Goal: Ask a question

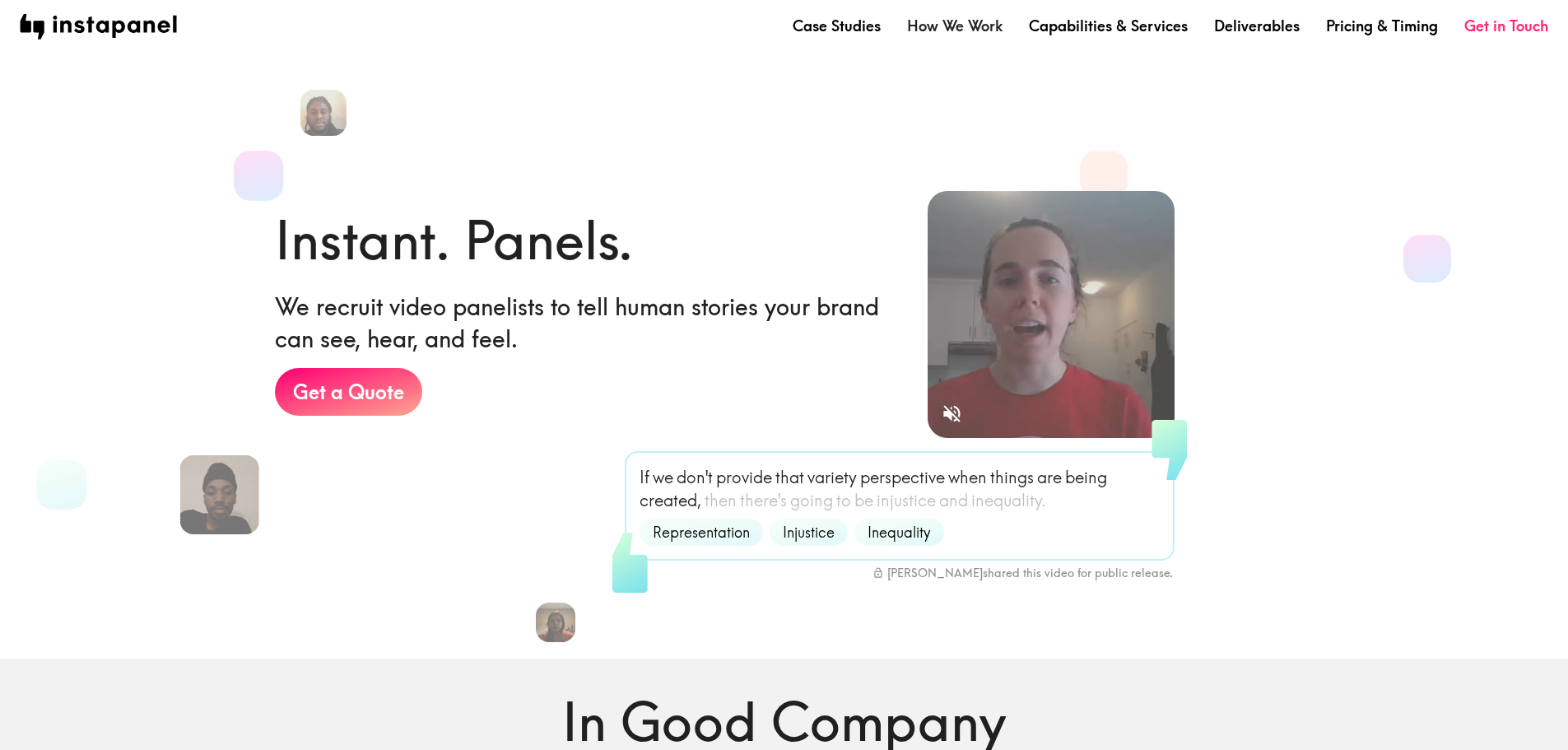
click at [959, 22] on link "How We Work" at bounding box center [955, 26] width 96 height 21
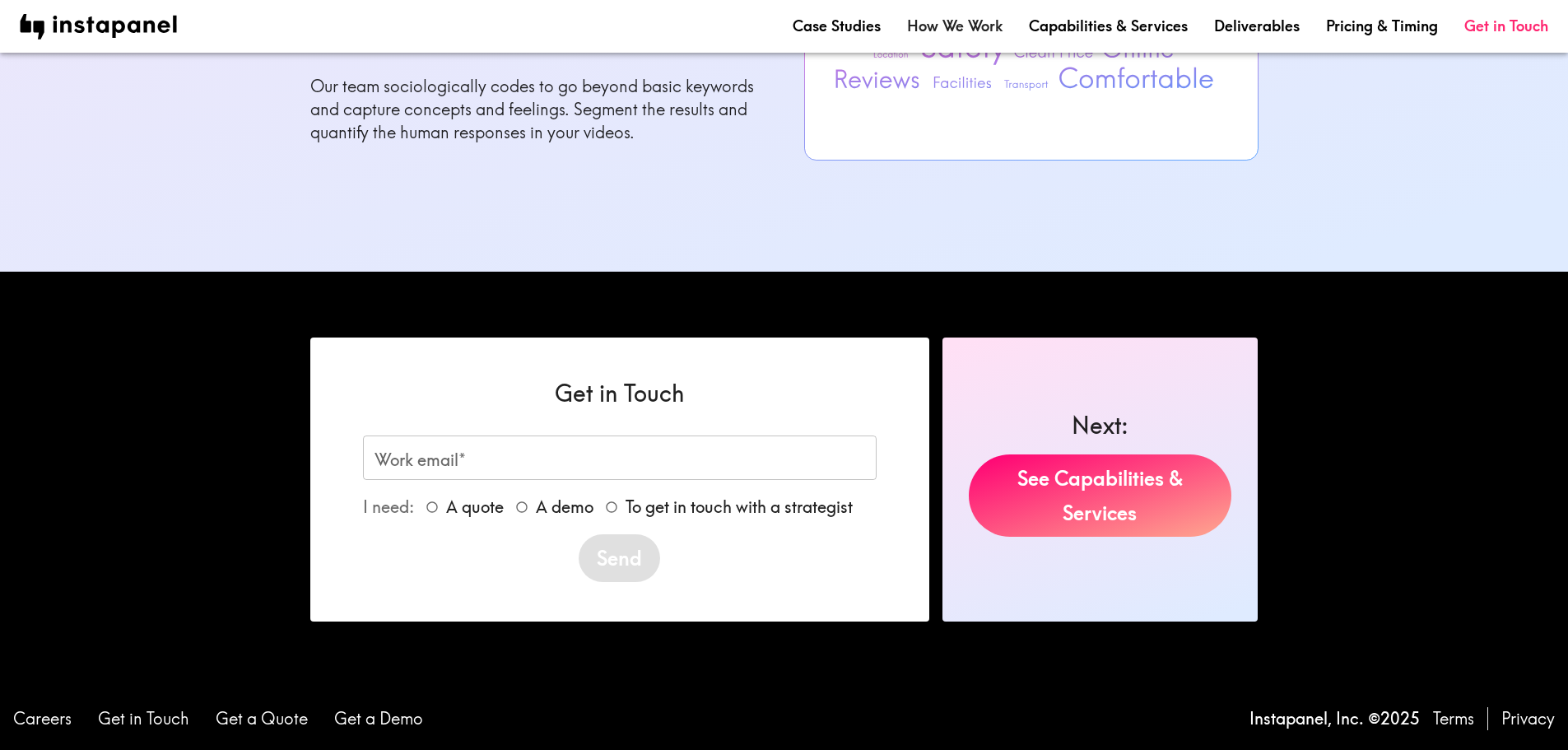
scroll to position [1811, 0]
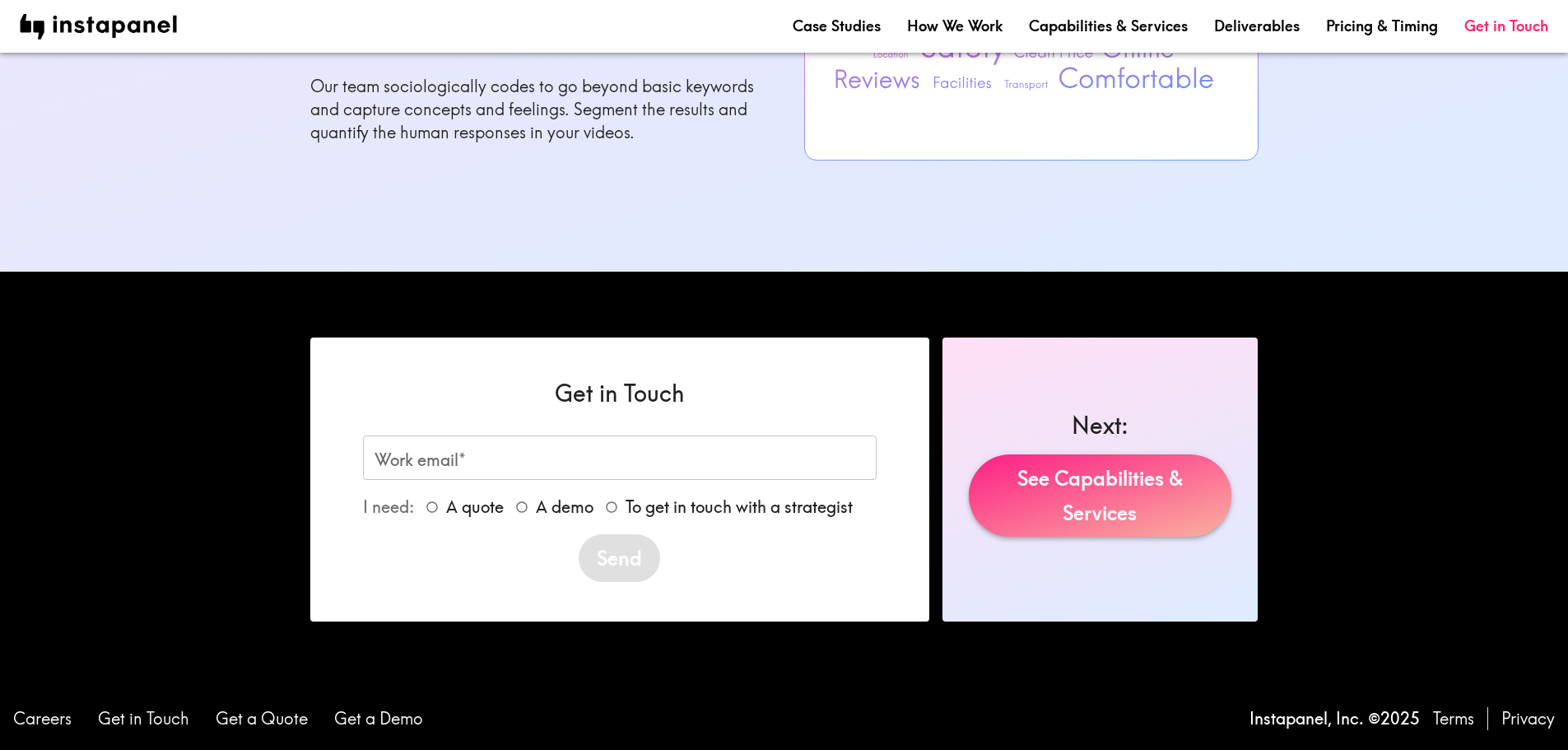
click at [1069, 509] on link "See Capabilities & Services" at bounding box center [1100, 495] width 263 height 82
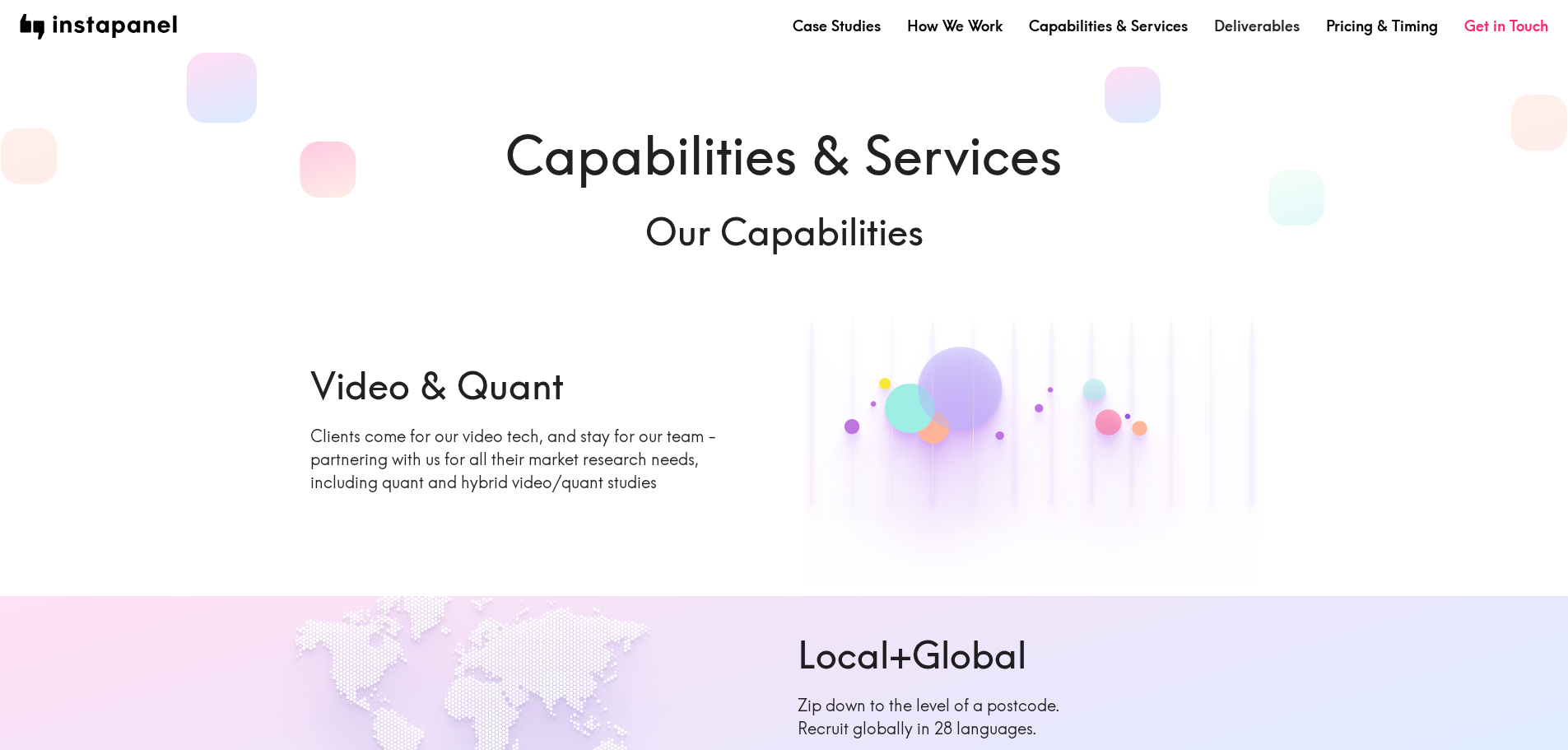
click at [1248, 26] on link "Deliverables" at bounding box center [1257, 26] width 86 height 21
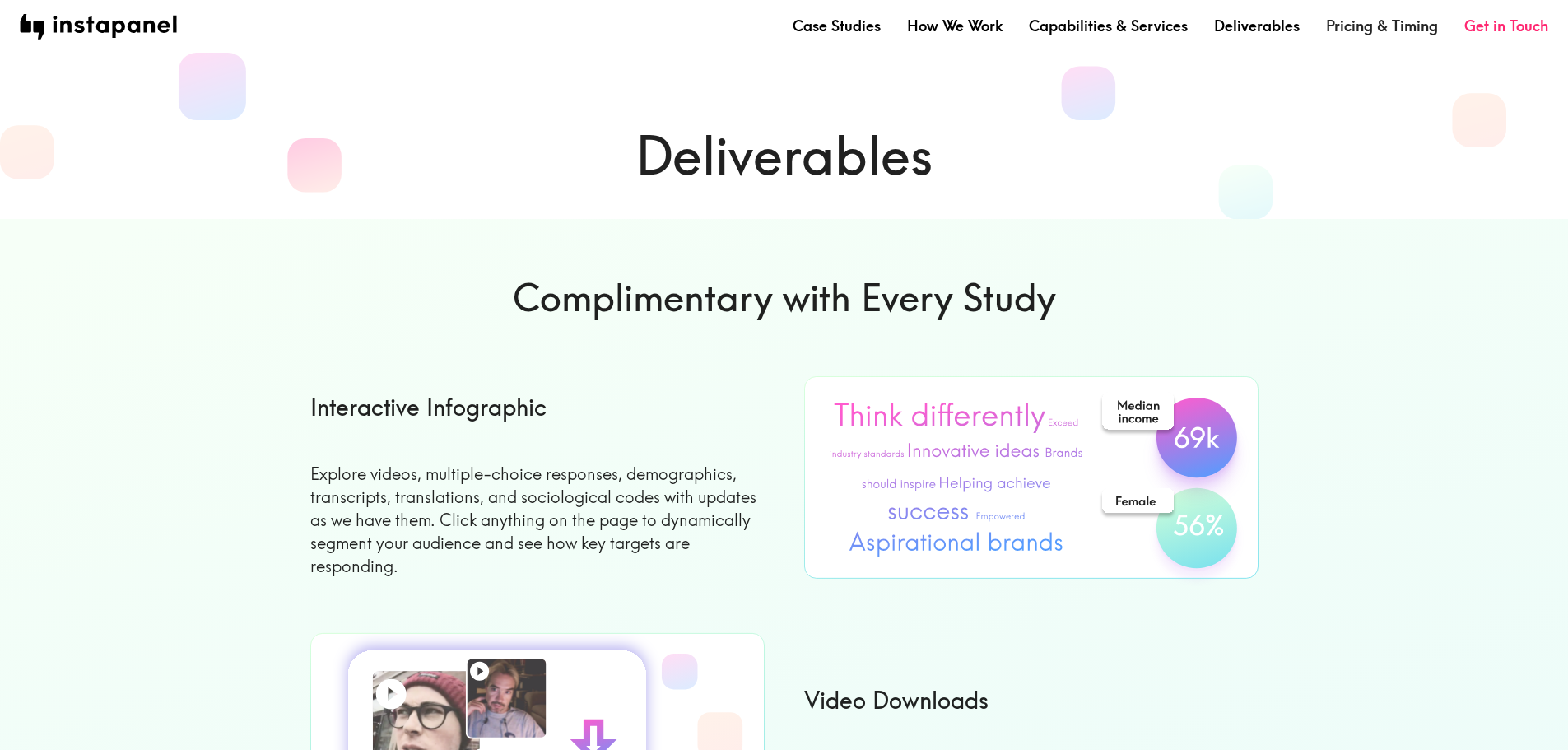
click at [1358, 35] on link "Pricing & Timing" at bounding box center [1382, 26] width 112 height 21
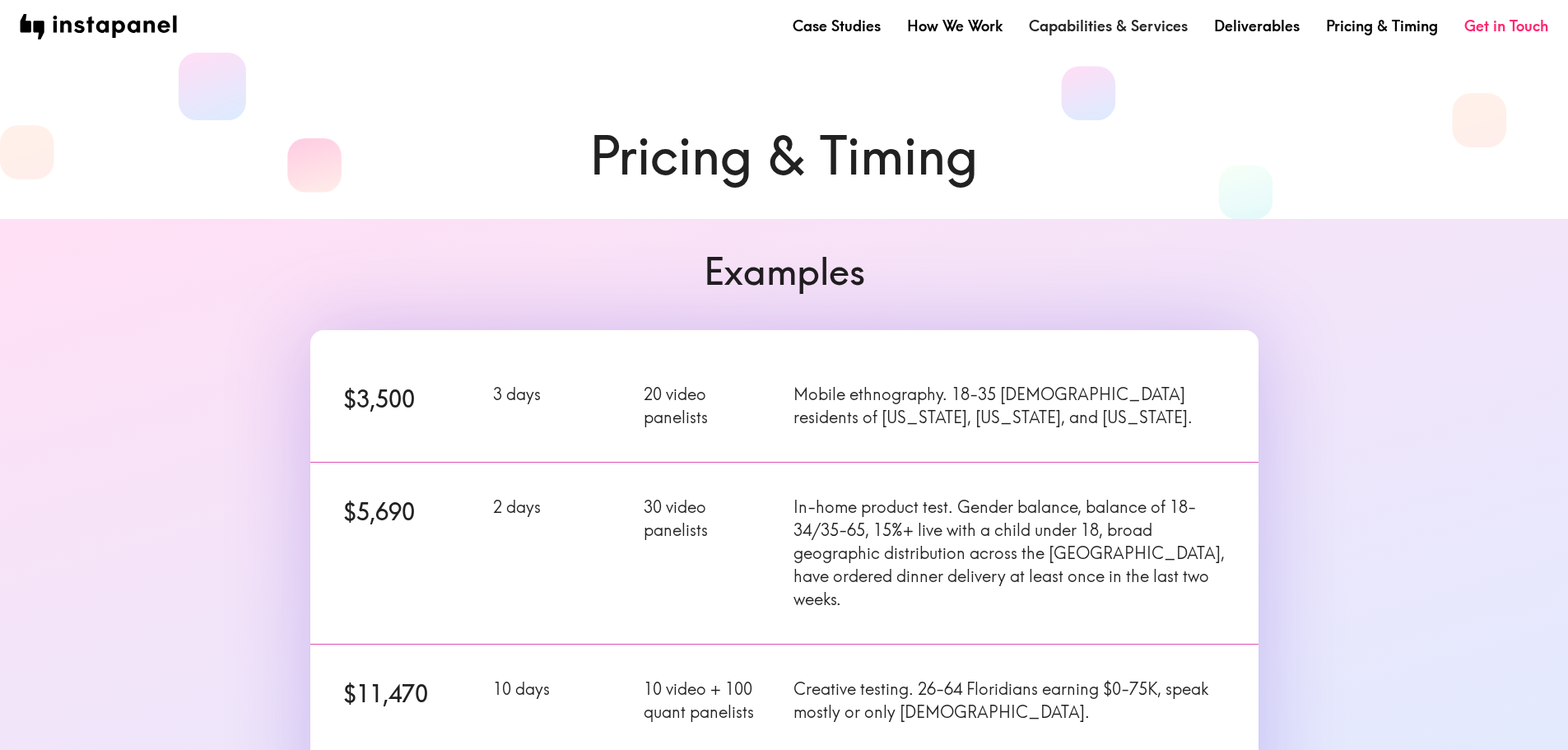
click at [1129, 20] on link "Capabilities & Services" at bounding box center [1108, 26] width 159 height 21
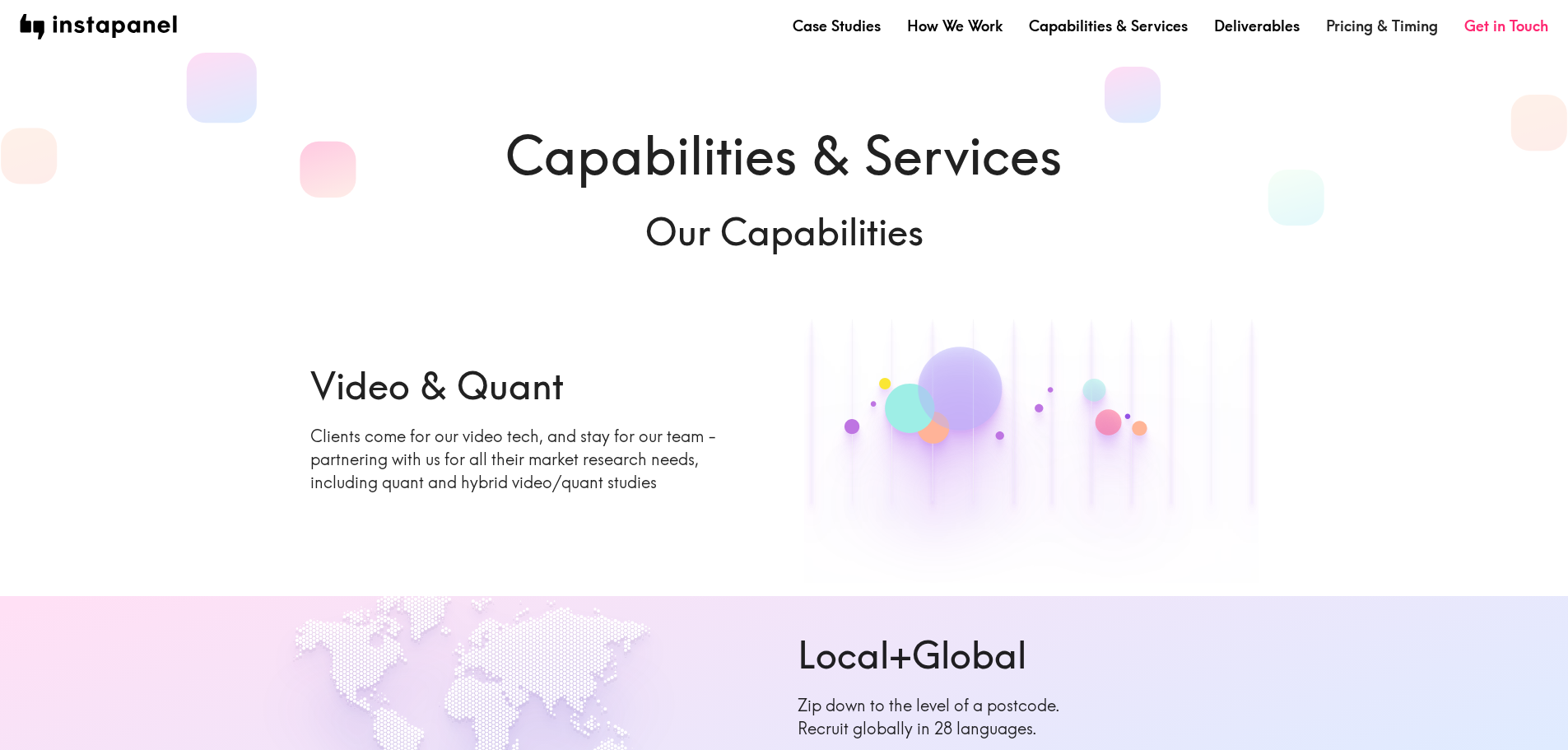
click at [1363, 25] on link "Pricing & Timing" at bounding box center [1382, 26] width 112 height 21
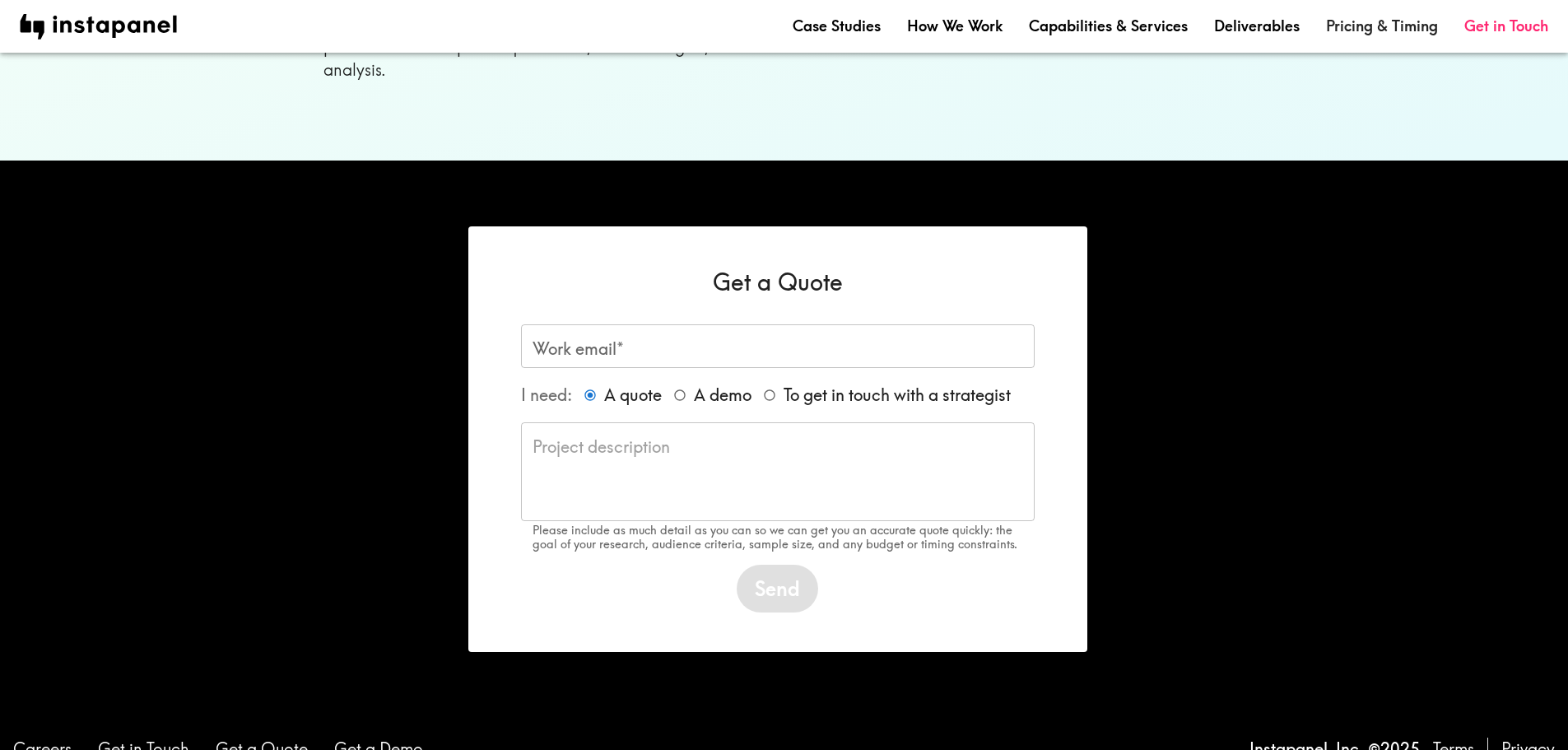
scroll to position [1226, 0]
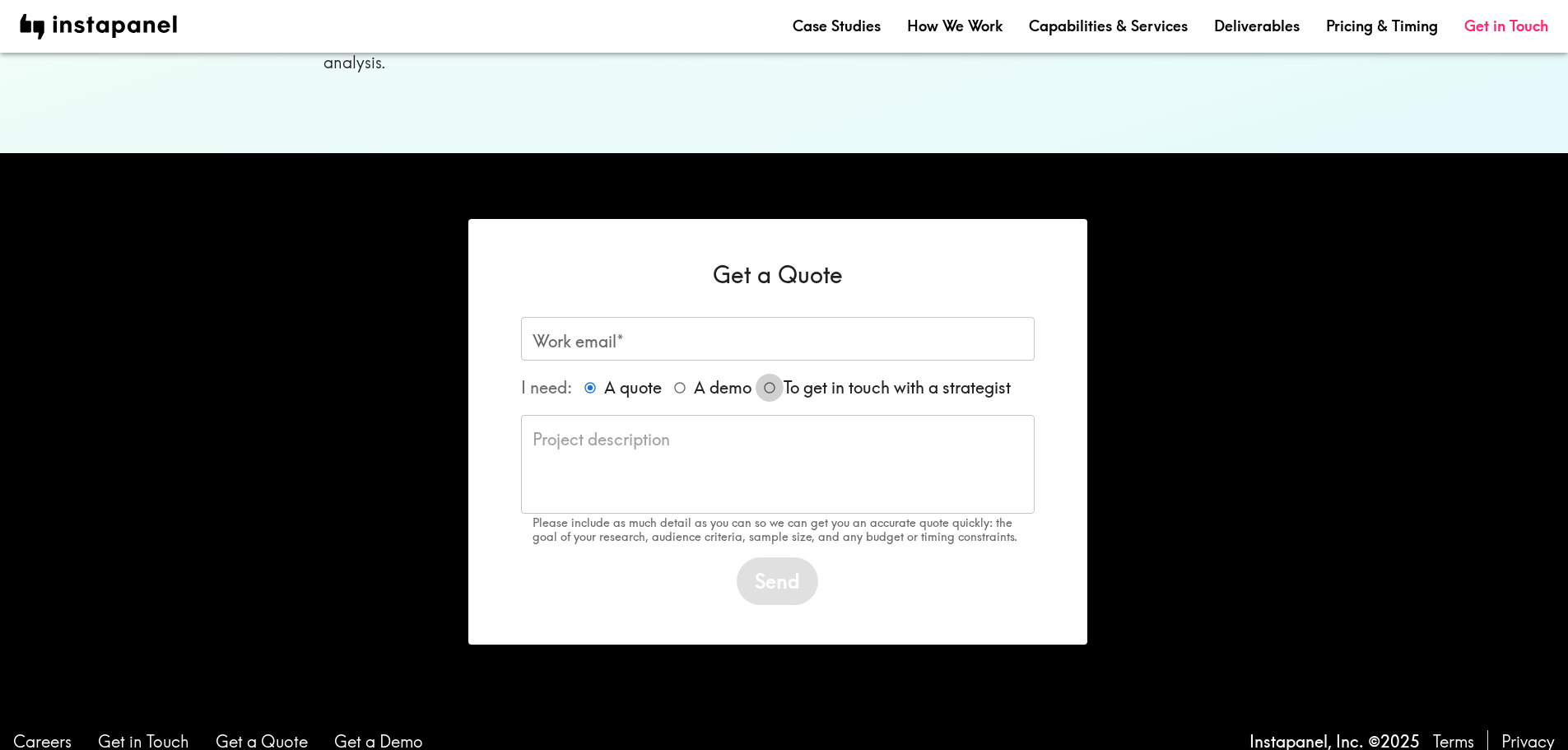
drag, startPoint x: 779, startPoint y: 361, endPoint x: 764, endPoint y: 324, distance: 39.9
click at [777, 374] on input "To get in touch with a strategist" at bounding box center [770, 388] width 28 height 28
radio input "true"
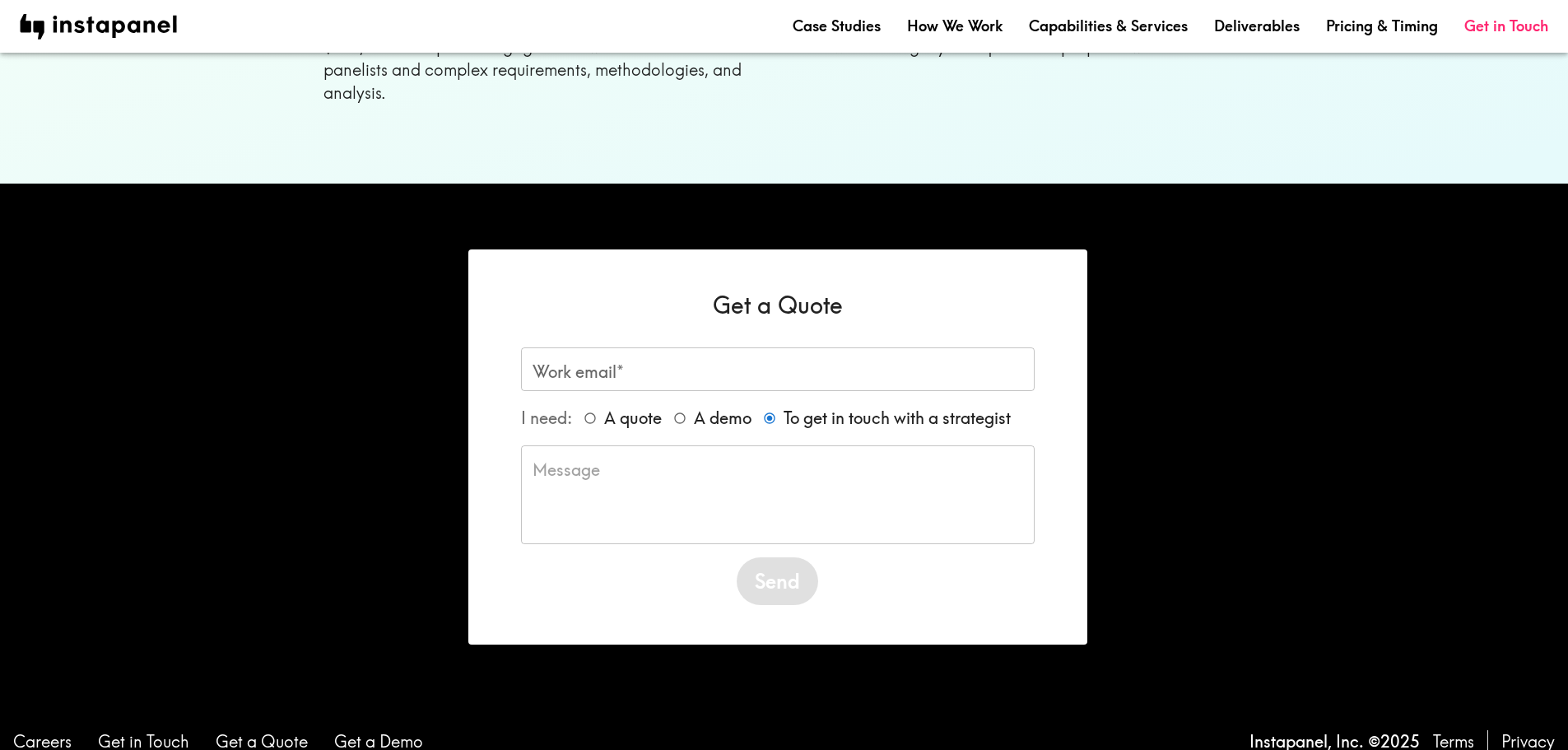
click at [729, 320] on div "Get a Quote Work email* Work email* I need: A quote A demo To get in touch with…" at bounding box center [777, 446] width 619 height 395
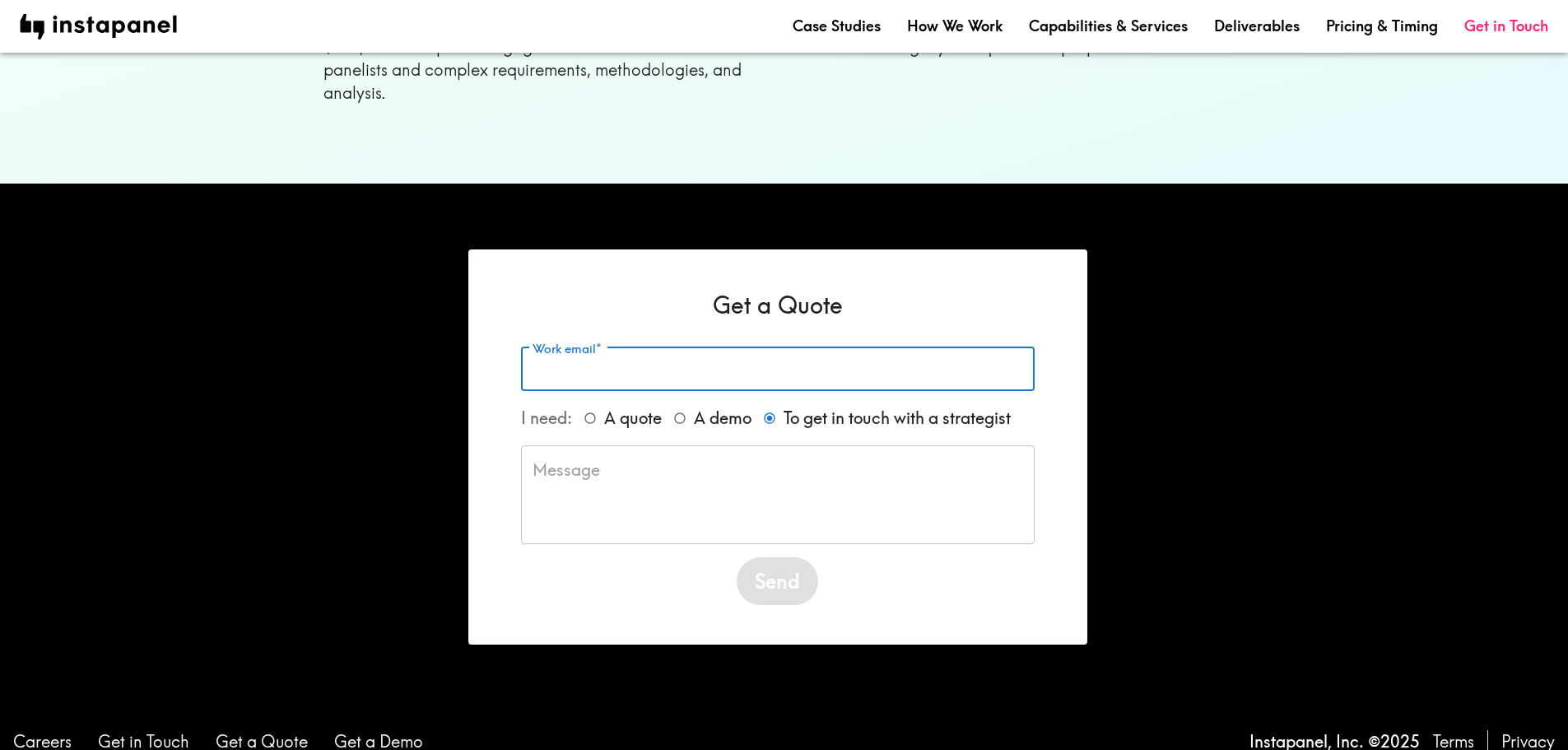
click at [725, 347] on input "Work email*" at bounding box center [778, 369] width 514 height 44
type input "[EMAIL_ADDRESS][DOMAIN_NAME]"
click at [696, 473] on textarea at bounding box center [778, 495] width 491 height 72
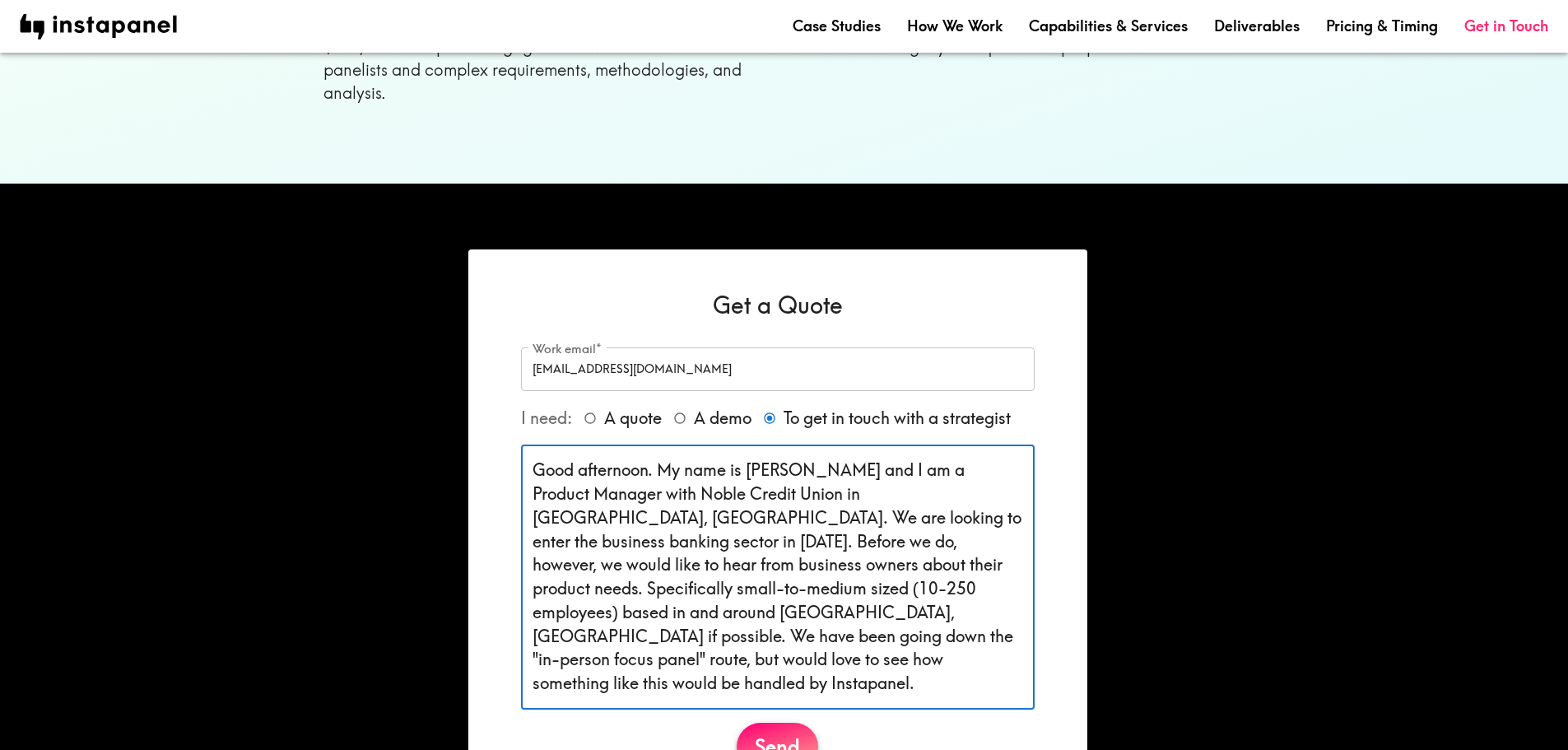
type textarea "Good afternoon. My name is [PERSON_NAME] and I am a Product Manager with Noble …"
click at [801, 727] on button "Send" at bounding box center [778, 747] width 82 height 48
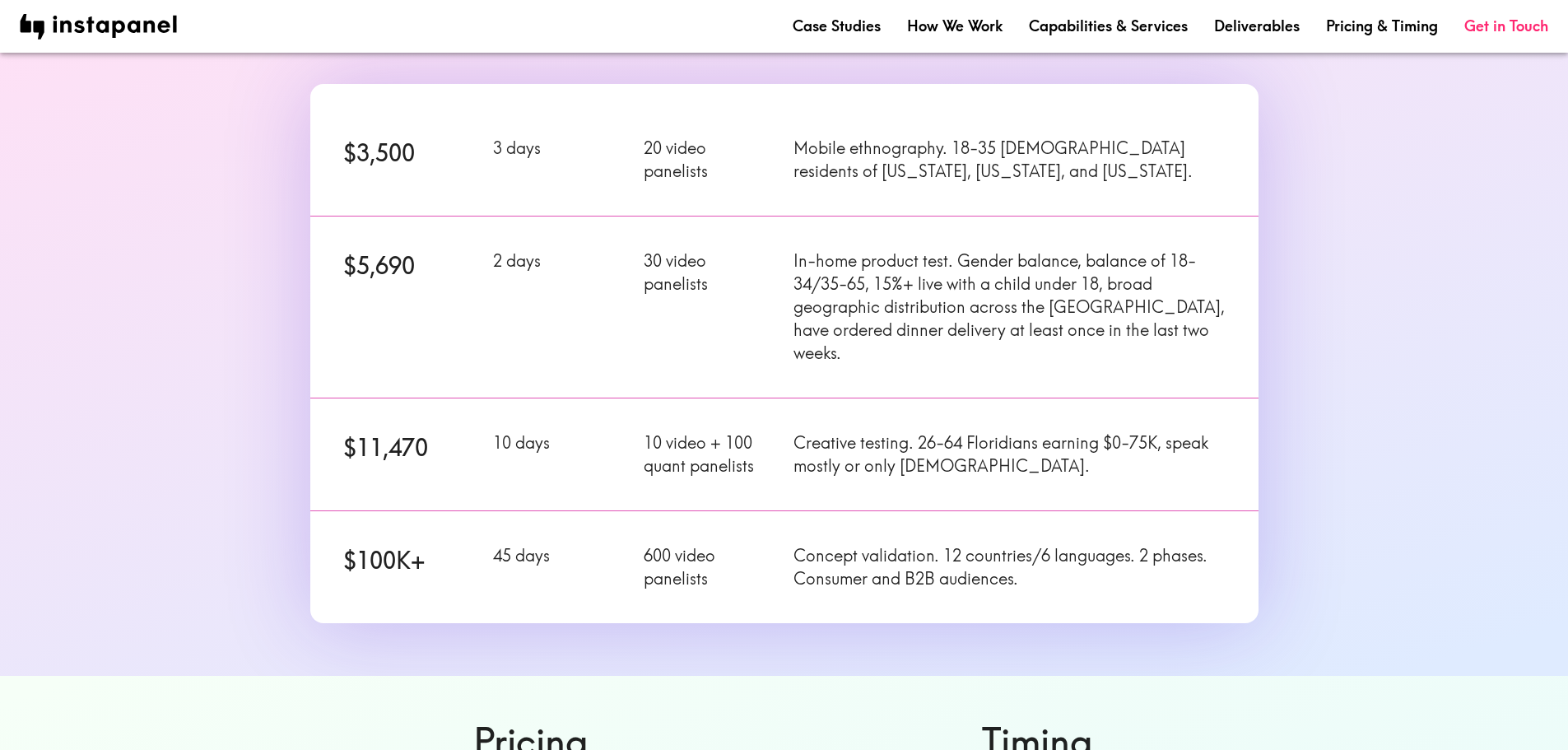
scroll to position [247, 0]
